Goal: Task Accomplishment & Management: Complete application form

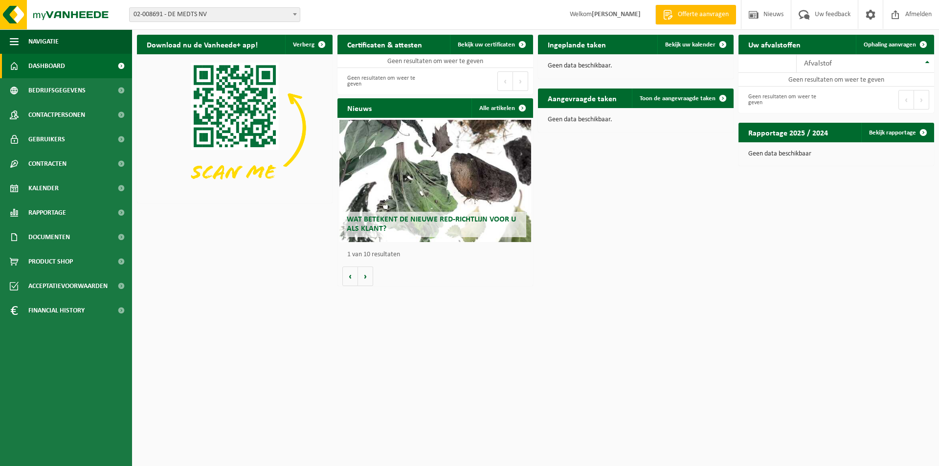
click at [295, 12] on span at bounding box center [295, 14] width 10 height 13
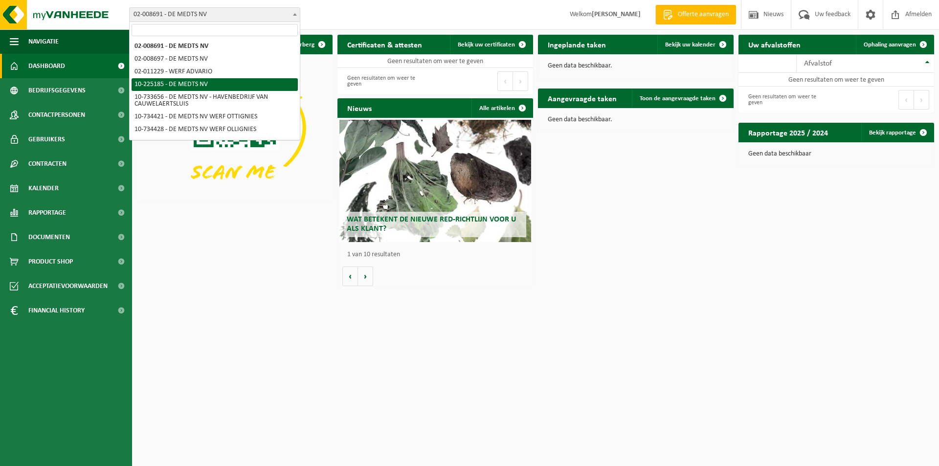
scroll to position [49, 0]
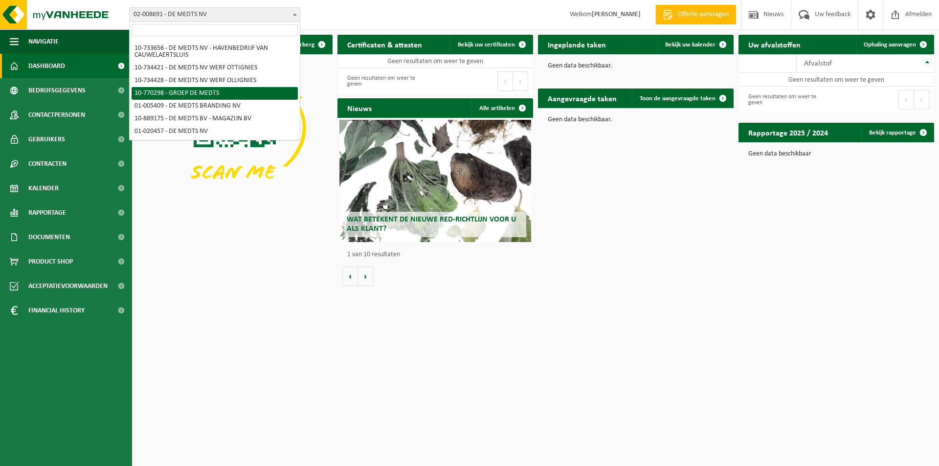
select select "16017"
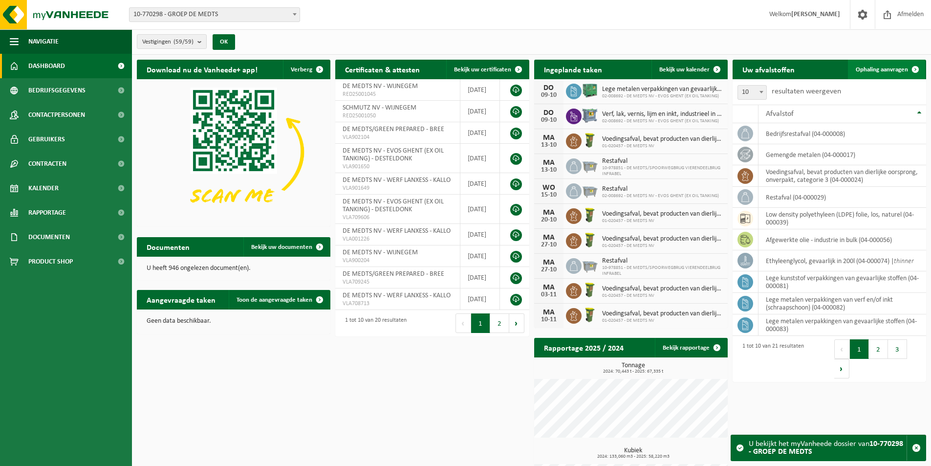
click at [881, 68] on span "Ophaling aanvragen" at bounding box center [882, 69] width 52 height 6
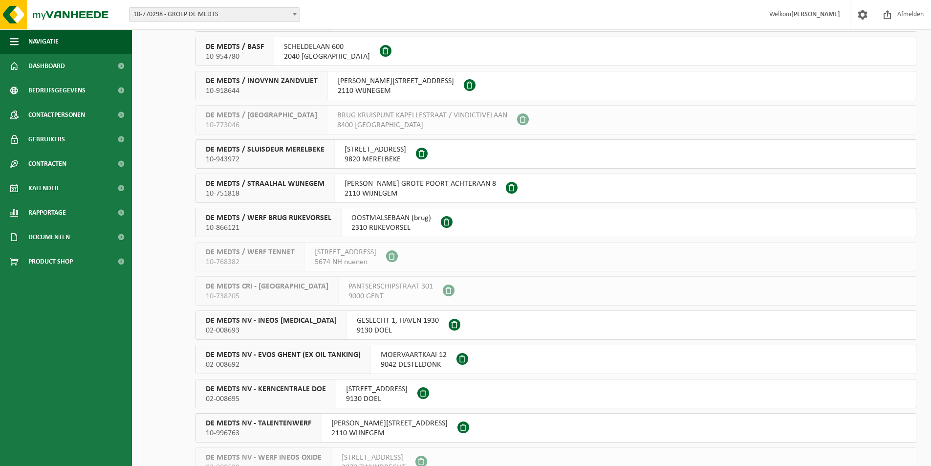
scroll to position [489, 0]
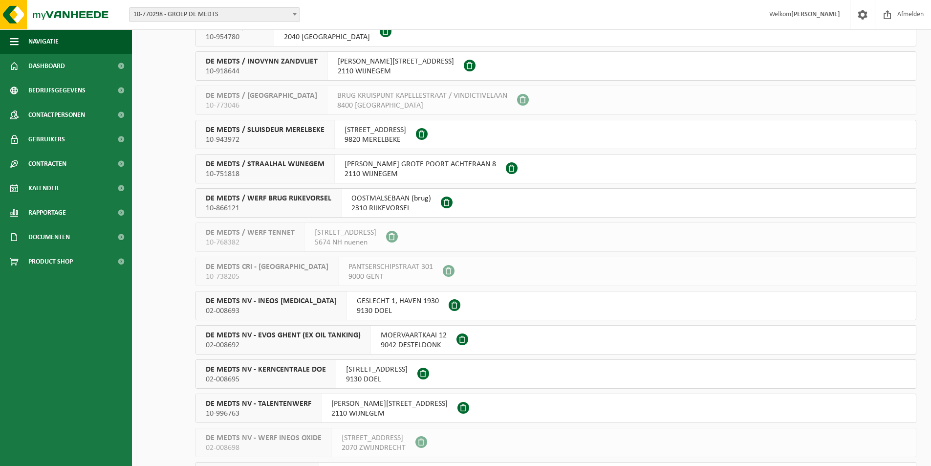
click at [222, 335] on span "DE MEDTS NV - EVOS GHENT (EX OIL TANKING)" at bounding box center [283, 336] width 155 height 10
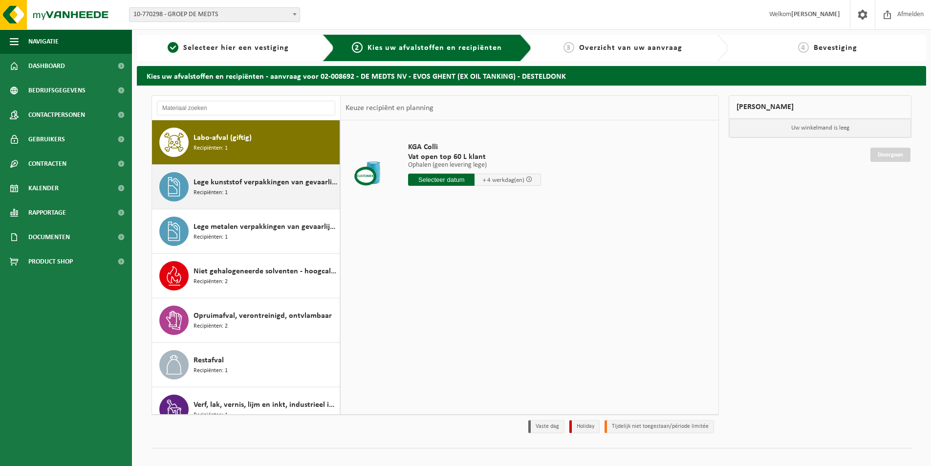
click at [236, 189] on div "Lege kunststof verpakkingen van gevaarlijke stoffen Recipiënten: 1" at bounding box center [266, 186] width 144 height 29
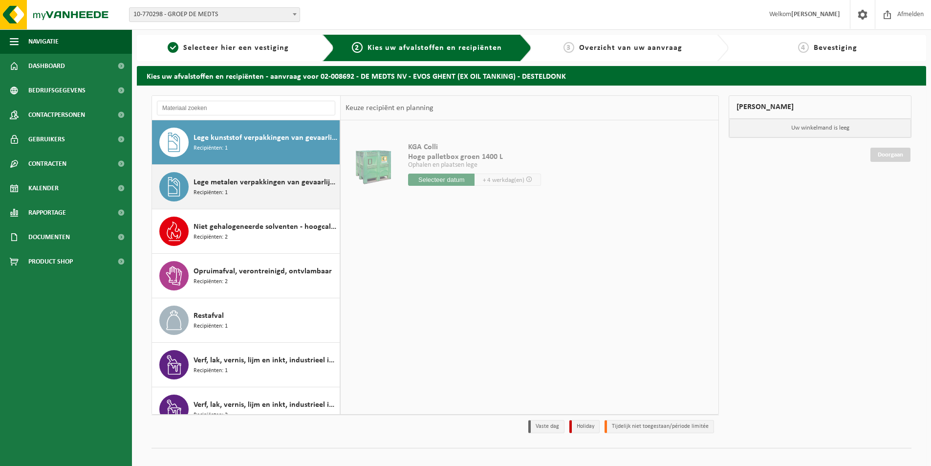
click at [231, 193] on div "Lege metalen verpakkingen van gevaarlijke stoffen Recipiënten: 1" at bounding box center [266, 186] width 144 height 29
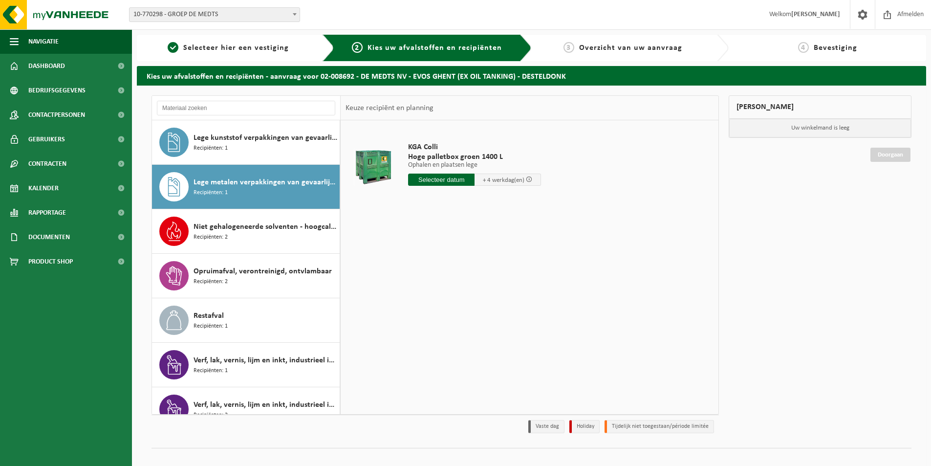
scroll to position [62, 0]
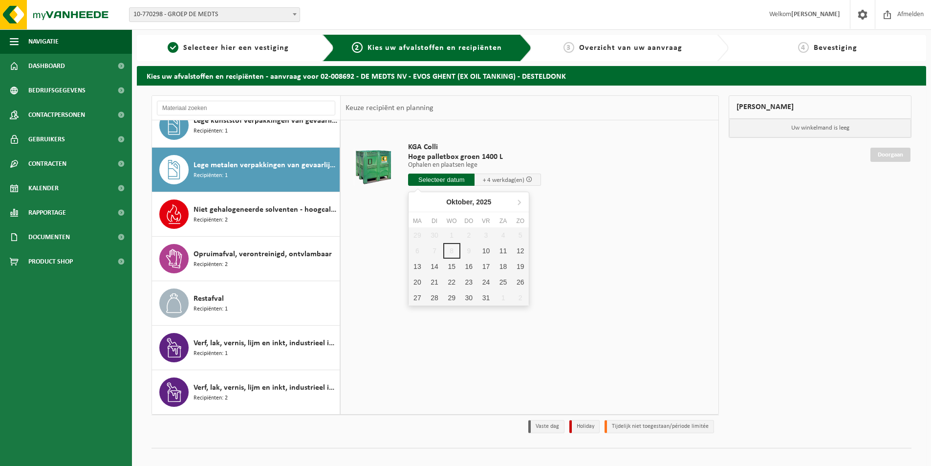
click at [449, 180] on input "text" at bounding box center [441, 180] width 66 height 12
click at [484, 249] on div "10" at bounding box center [486, 251] width 17 height 16
type input "Van 2025-10-10"
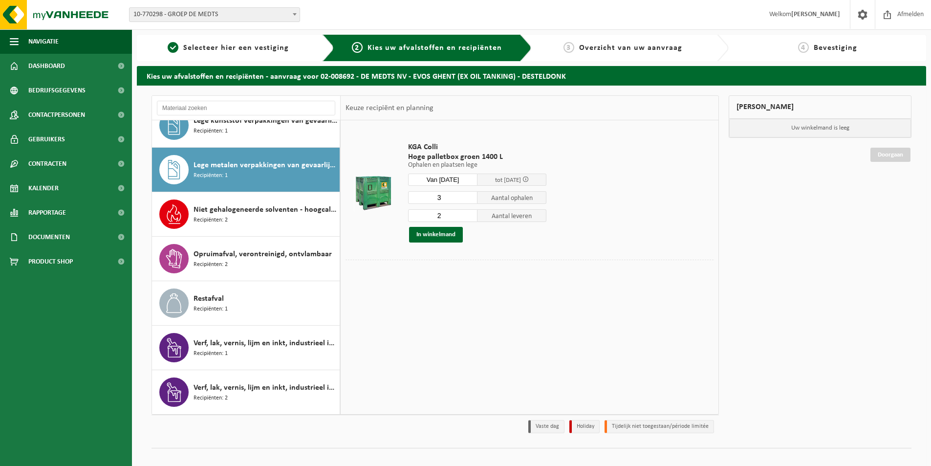
click at [471, 219] on input "2" at bounding box center [442, 215] width 69 height 13
click at [469, 213] on input "3" at bounding box center [442, 215] width 69 height 13
click at [469, 213] on input "4" at bounding box center [442, 215] width 69 height 13
click at [468, 219] on input "3" at bounding box center [442, 215] width 69 height 13
type input "2"
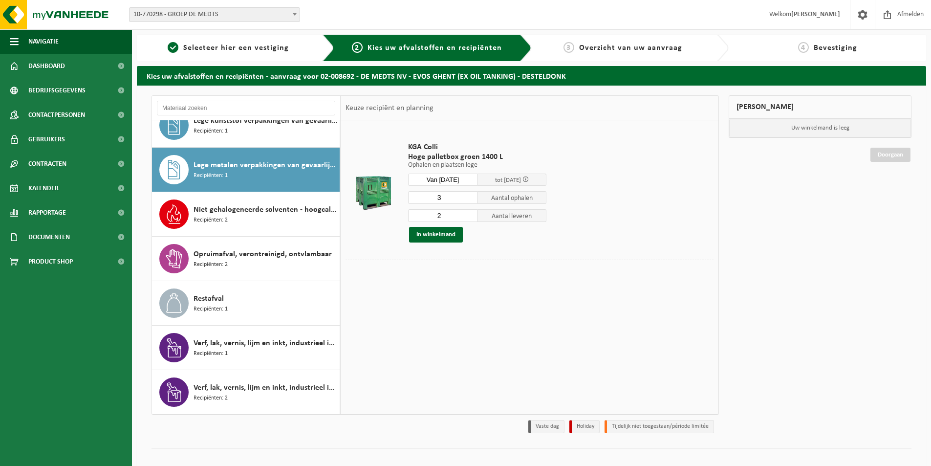
click at [469, 217] on input "2" at bounding box center [442, 215] width 69 height 13
click at [433, 235] on button "In winkelmand" at bounding box center [436, 235] width 54 height 16
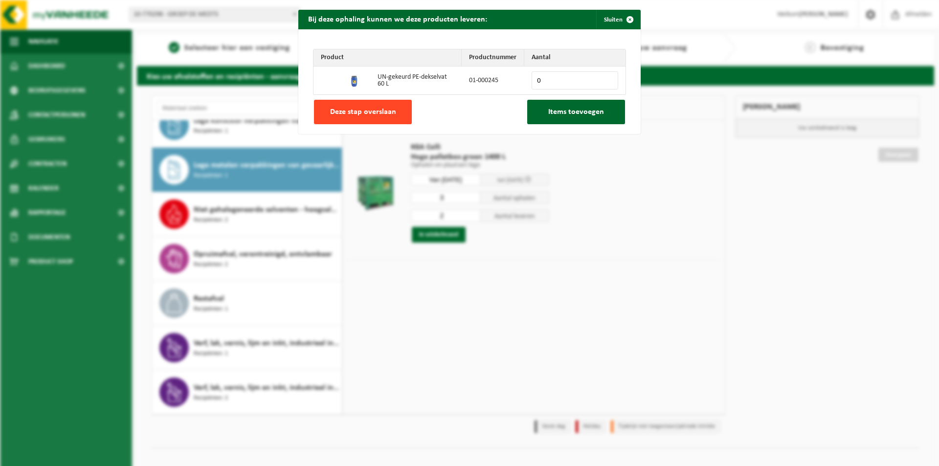
click at [377, 118] on button "Deze stap overslaan" at bounding box center [363, 112] width 98 height 24
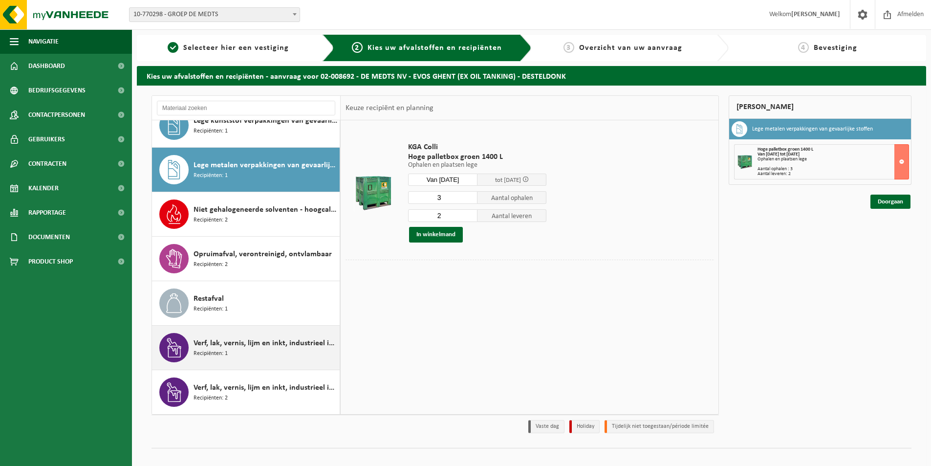
click at [224, 346] on span "Verf, lak, vernis, lijm en inkt, industrieel in IBC" at bounding box center [266, 343] width 144 height 12
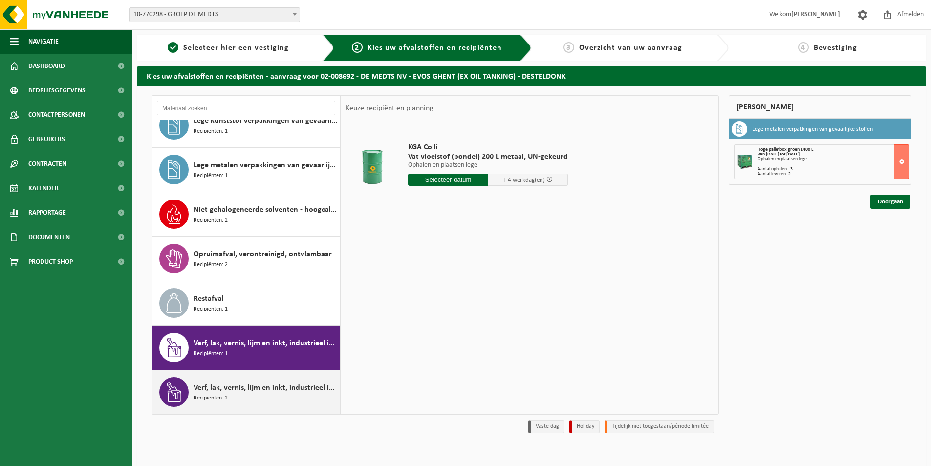
click at [228, 381] on div "Verf, lak, vernis, lijm en inkt, industrieel in kleinverpakking Recipiënten: 2" at bounding box center [266, 391] width 144 height 29
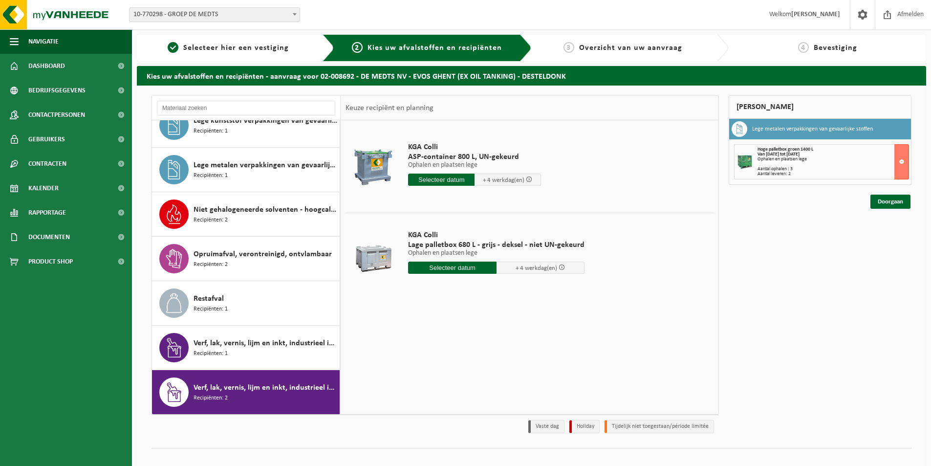
click at [429, 181] on input "text" at bounding box center [441, 180] width 66 height 12
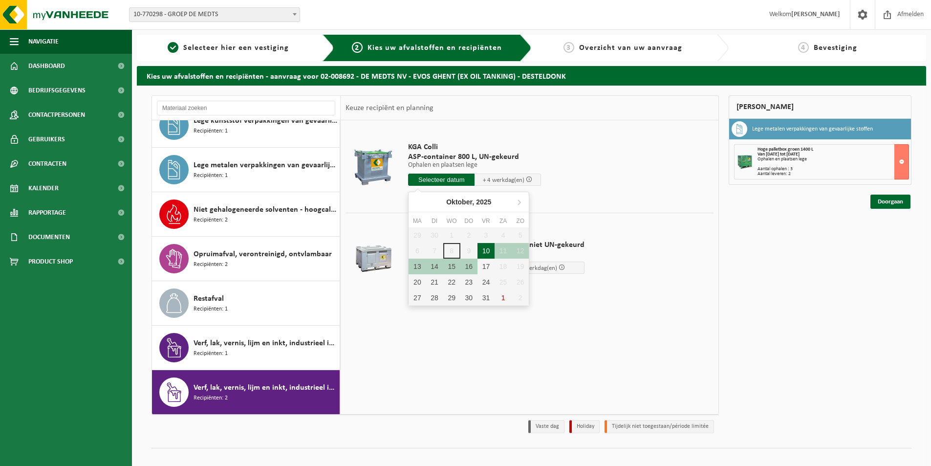
click at [486, 251] on div "10" at bounding box center [486, 251] width 17 height 16
type input "Van 2025-10-10"
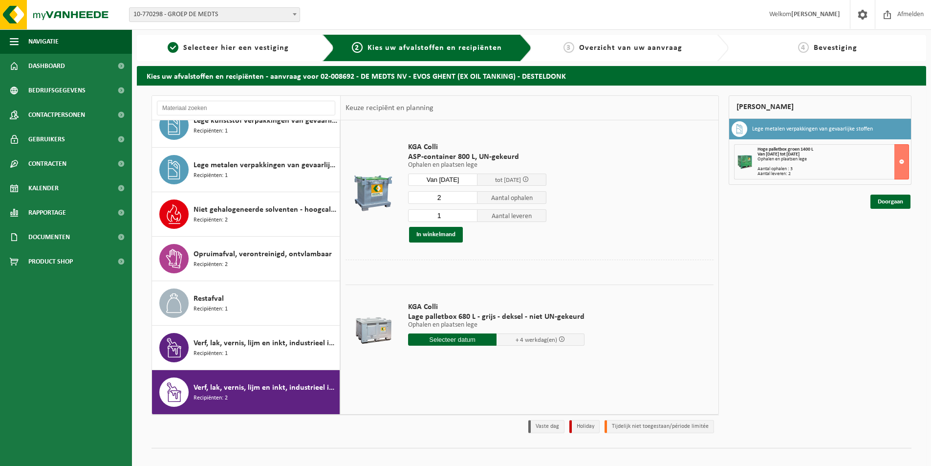
type input "1"
click at [472, 217] on input "1" at bounding box center [442, 215] width 69 height 13
click at [435, 232] on button "In winkelmand" at bounding box center [436, 235] width 54 height 16
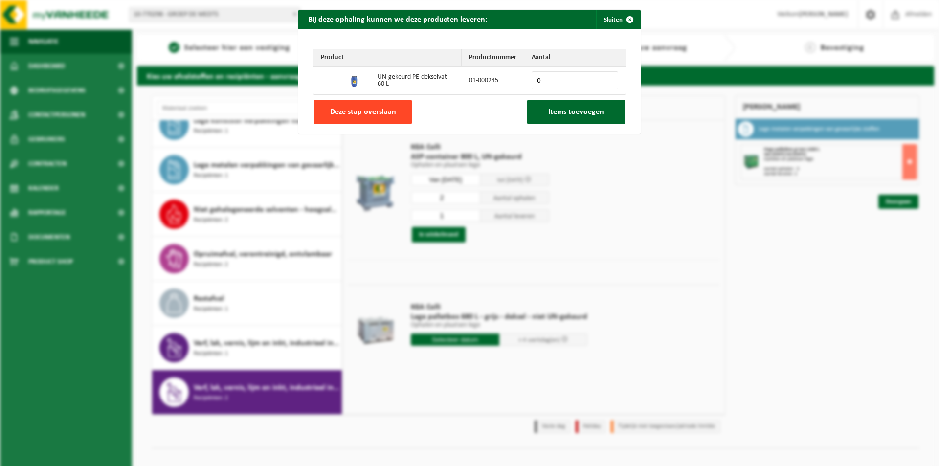
click at [368, 116] on span "Deze stap overslaan" at bounding box center [363, 112] width 66 height 8
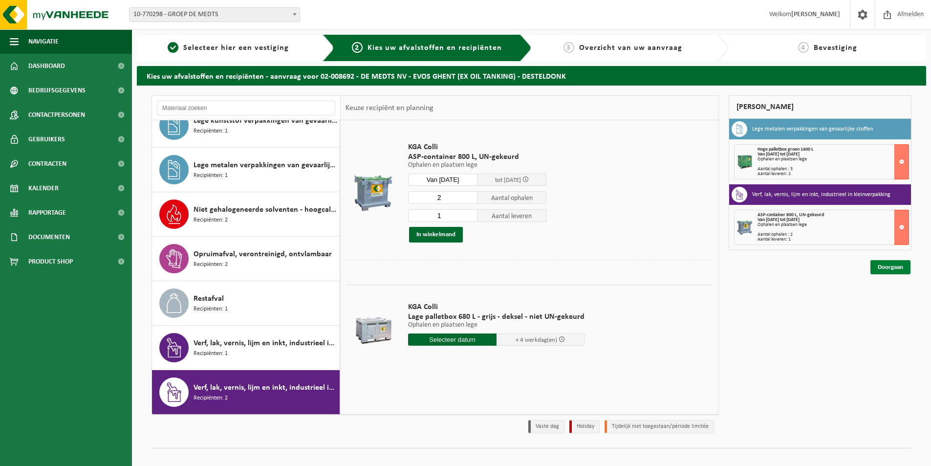
click at [885, 267] on link "Doorgaan" at bounding box center [891, 267] width 40 height 14
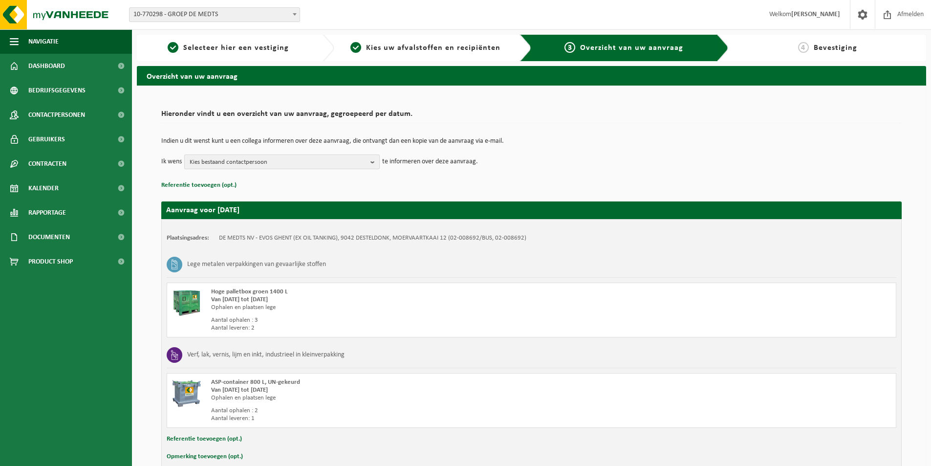
click at [376, 163] on b "button" at bounding box center [375, 162] width 9 height 14
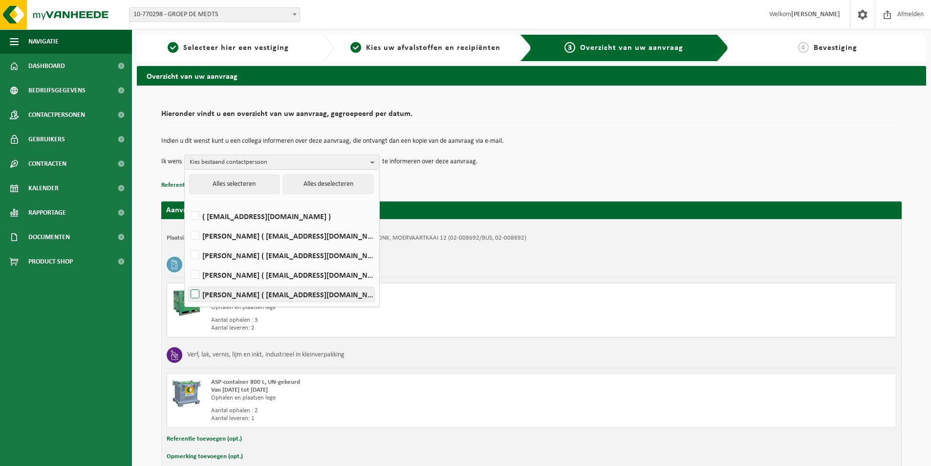
click at [197, 291] on label "Jurgen Van Hecke ( jurgen.vanhecke@demedts.be )" at bounding box center [282, 294] width 186 height 15
click at [187, 282] on input "Jurgen Van Hecke ( jurgen.vanhecke@demedts.be )" at bounding box center [187, 282] width 0 height 0
checkbox input "true"
click at [154, 173] on div "Hieronder vindt u een overzicht van uw aanvraag, gegroepeerd per datum. Indien …" at bounding box center [532, 286] width 760 height 383
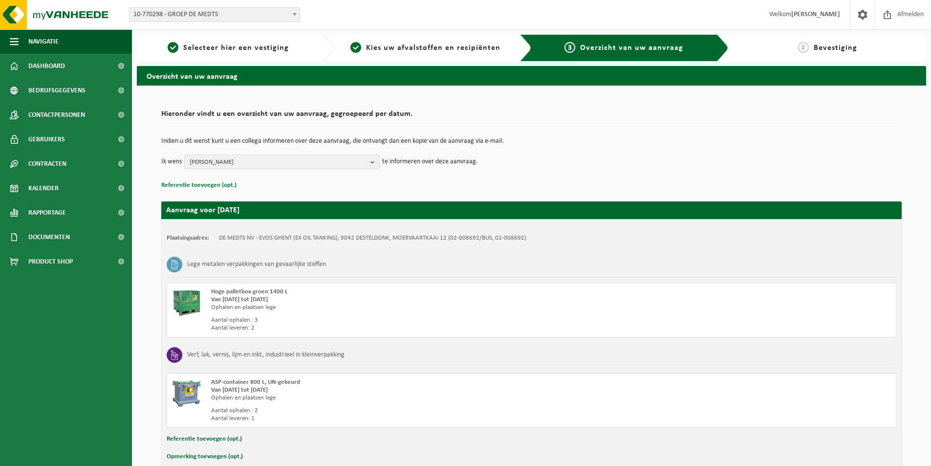
click at [199, 186] on button "Referentie toevoegen (opt.)" at bounding box center [198, 185] width 75 height 13
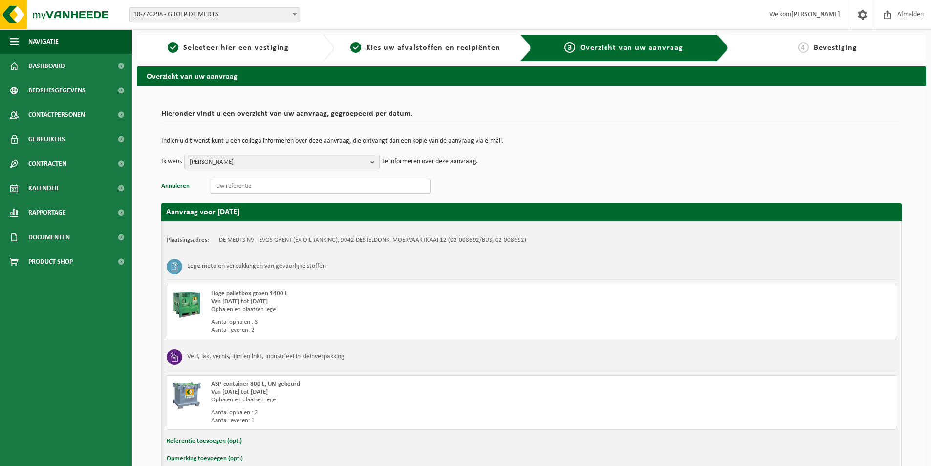
click at [231, 186] on input "text" at bounding box center [321, 186] width 220 height 15
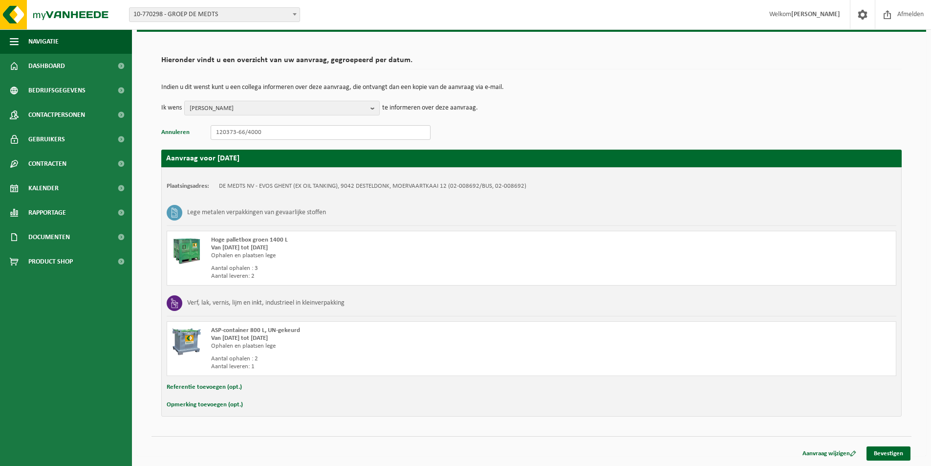
type input "120373-66/4000"
click at [219, 387] on button "Referentie toevoegen (opt.)" at bounding box center [204, 387] width 75 height 13
click at [219, 387] on input "text" at bounding box center [551, 388] width 672 height 15
type input "120373-66/4000"
click at [880, 454] on link "Bevestigen" at bounding box center [889, 455] width 44 height 14
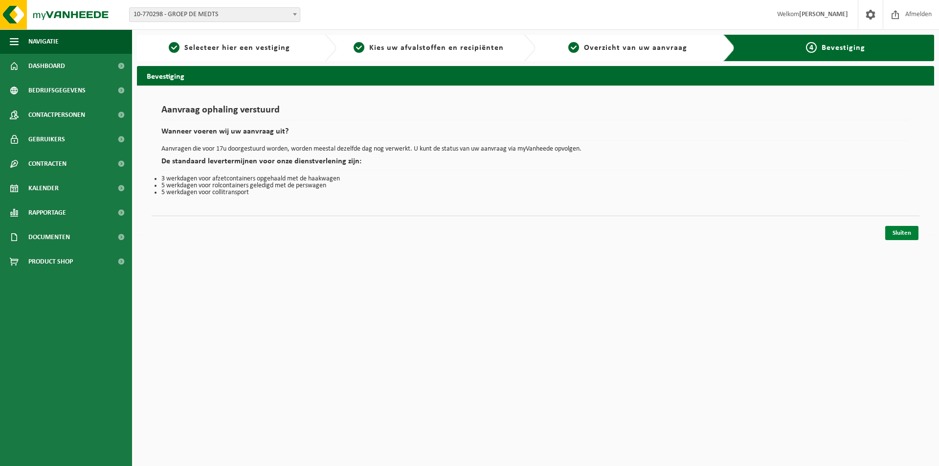
click at [899, 235] on link "Sluiten" at bounding box center [901, 233] width 33 height 14
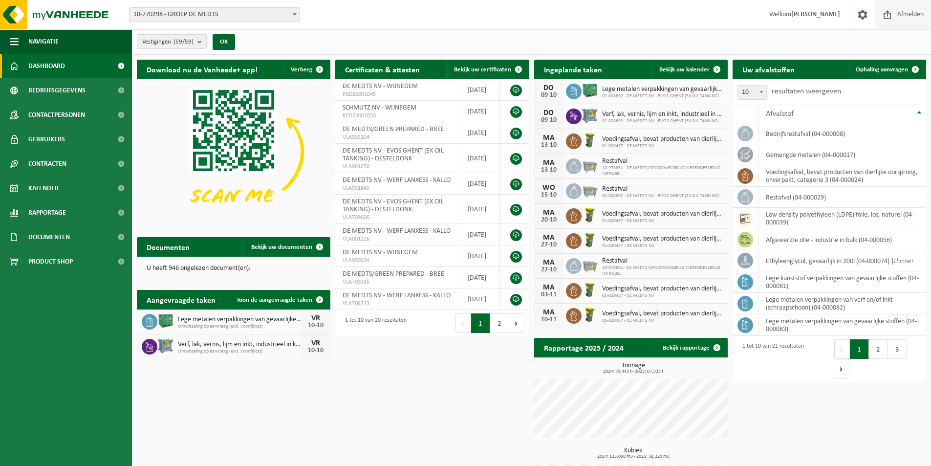
click at [897, 13] on span "Afmelden" at bounding box center [910, 14] width 31 height 29
